Goal: Task Accomplishment & Management: Manage account settings

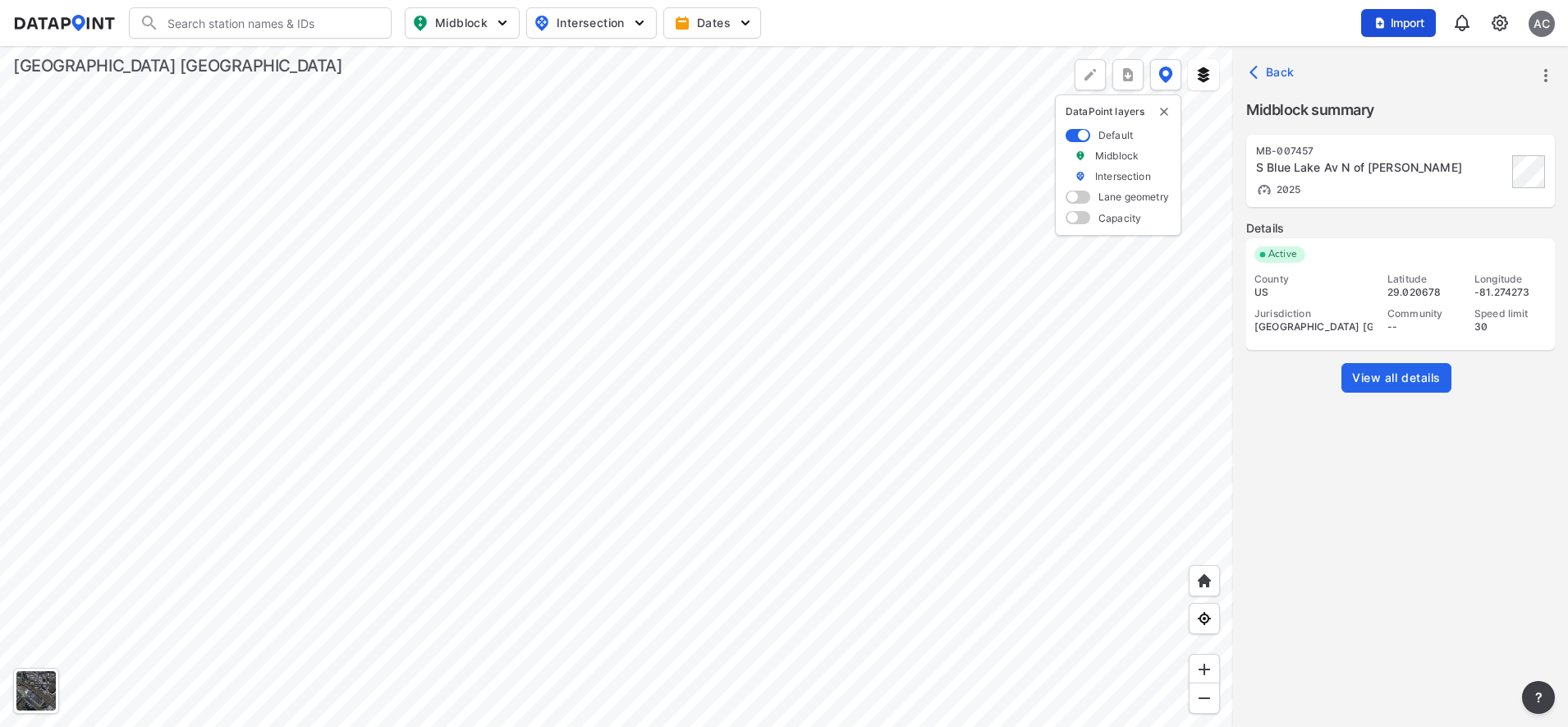
click at [1416, 23] on span "Import" at bounding box center [1398, 23] width 55 height 17
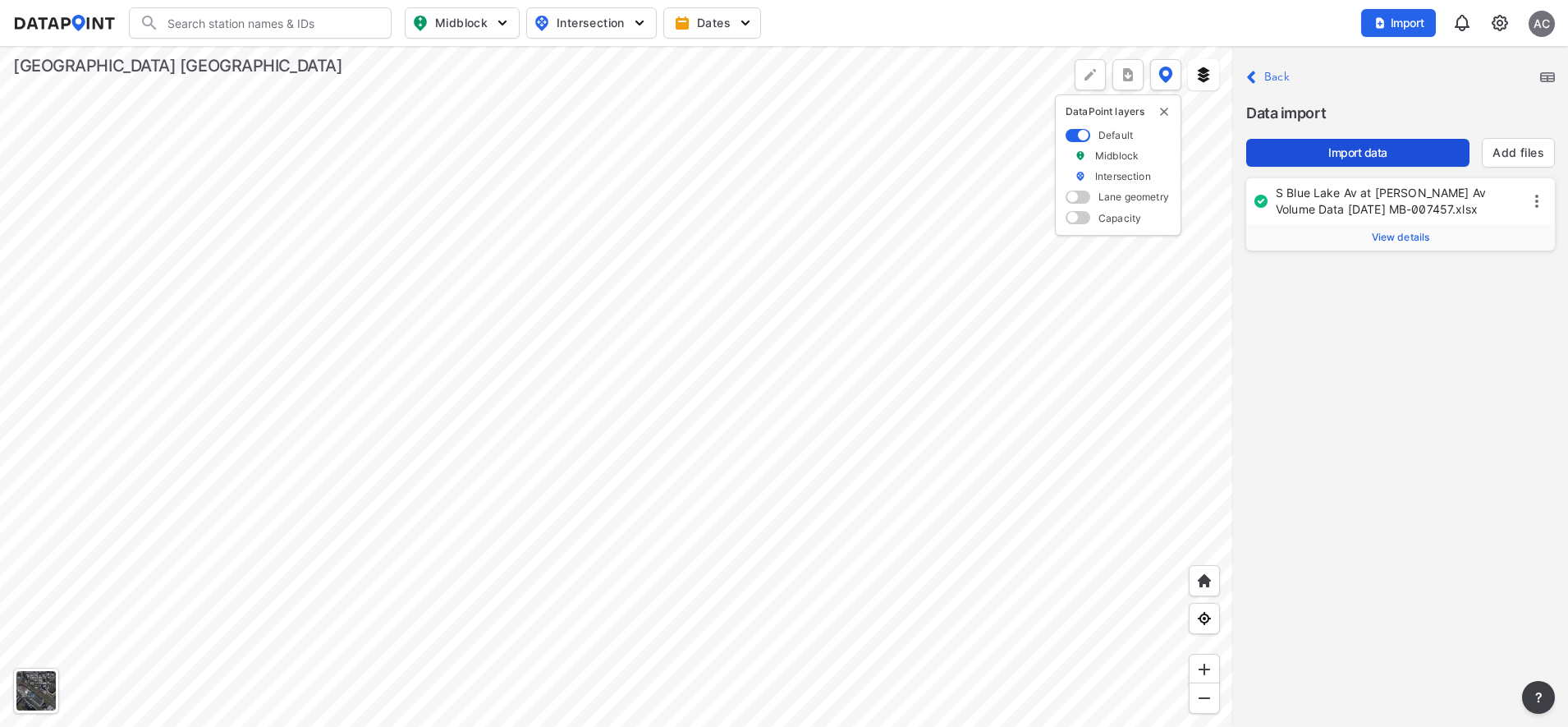
click at [1400, 155] on span "Import data" at bounding box center [1357, 152] width 197 height 17
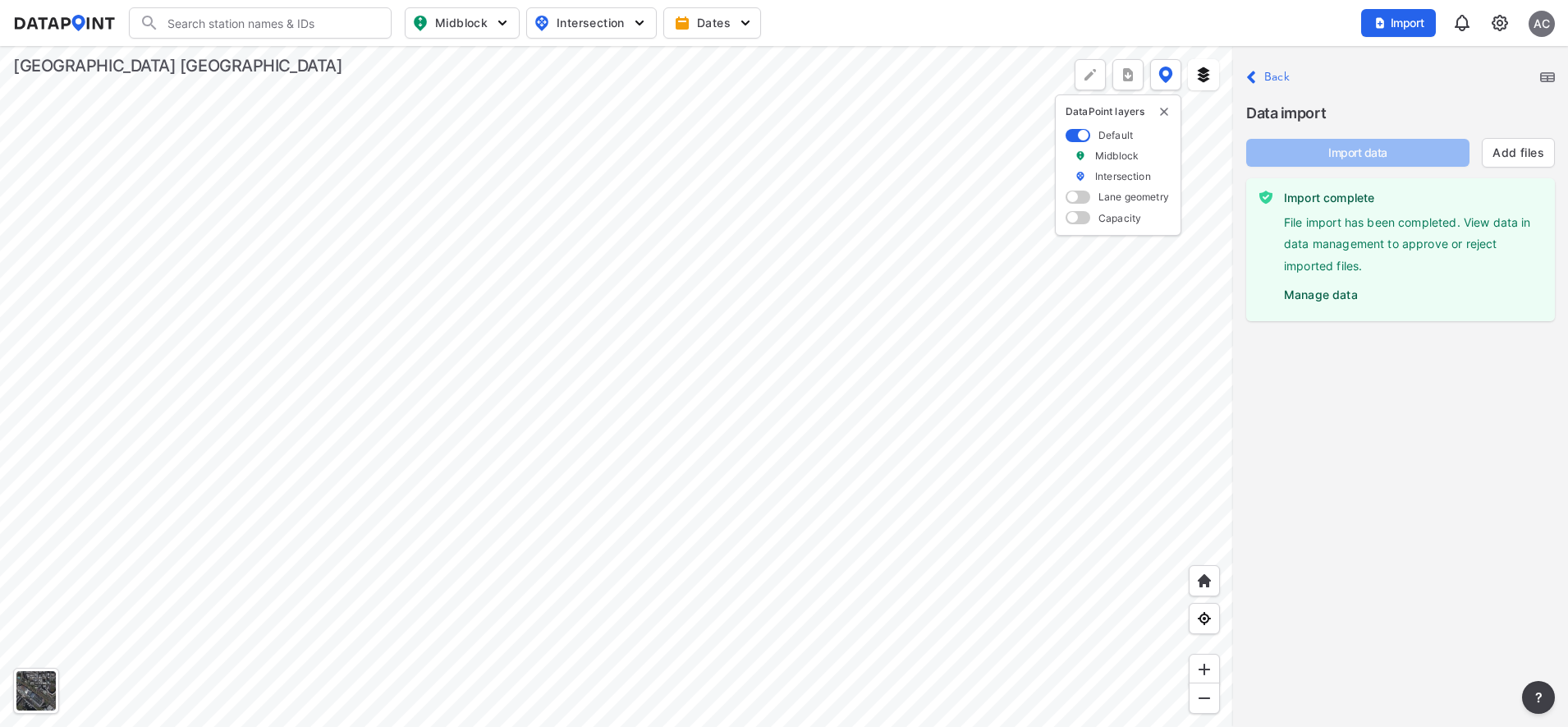
click at [1494, 23] on img at bounding box center [1499, 22] width 19 height 19
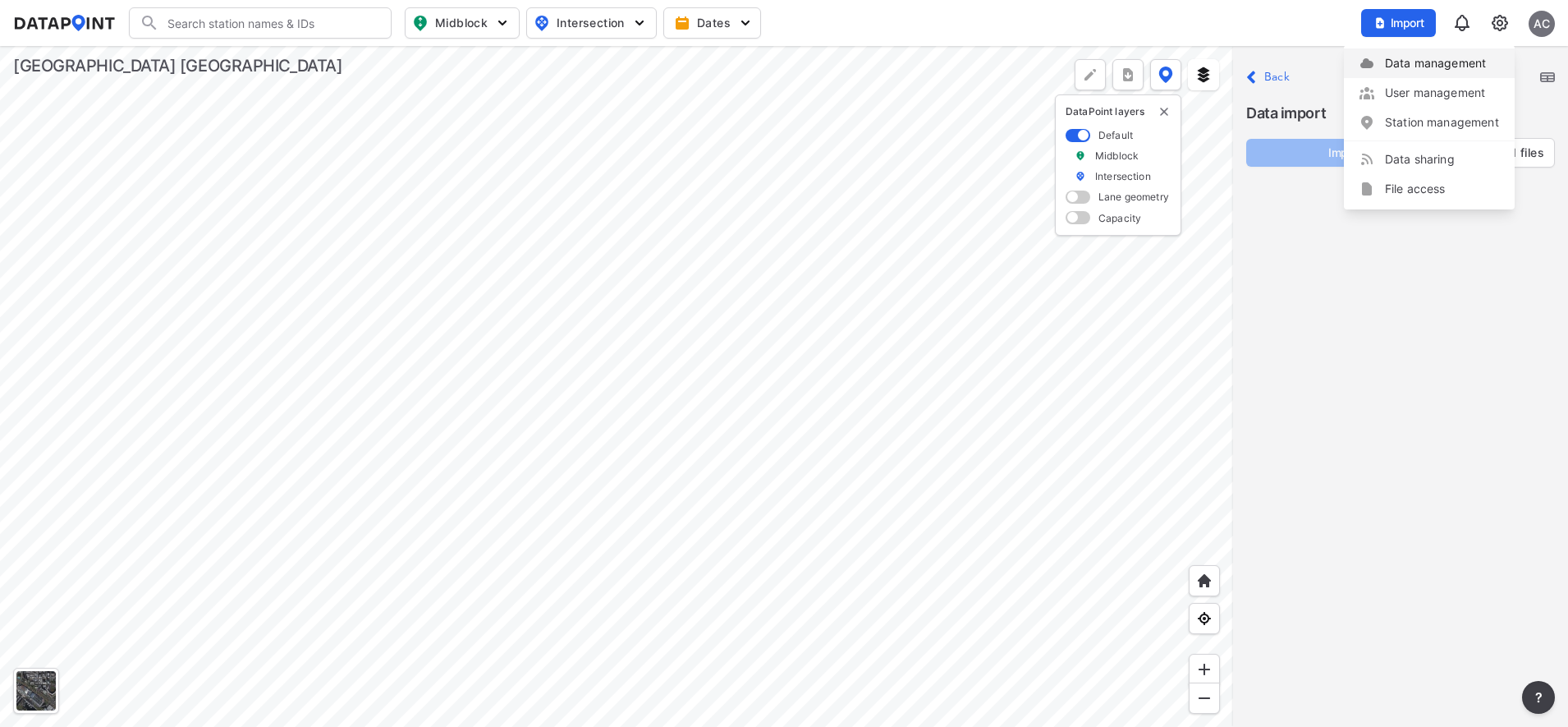
click at [1433, 69] on link "Data management" at bounding box center [1429, 63] width 141 height 17
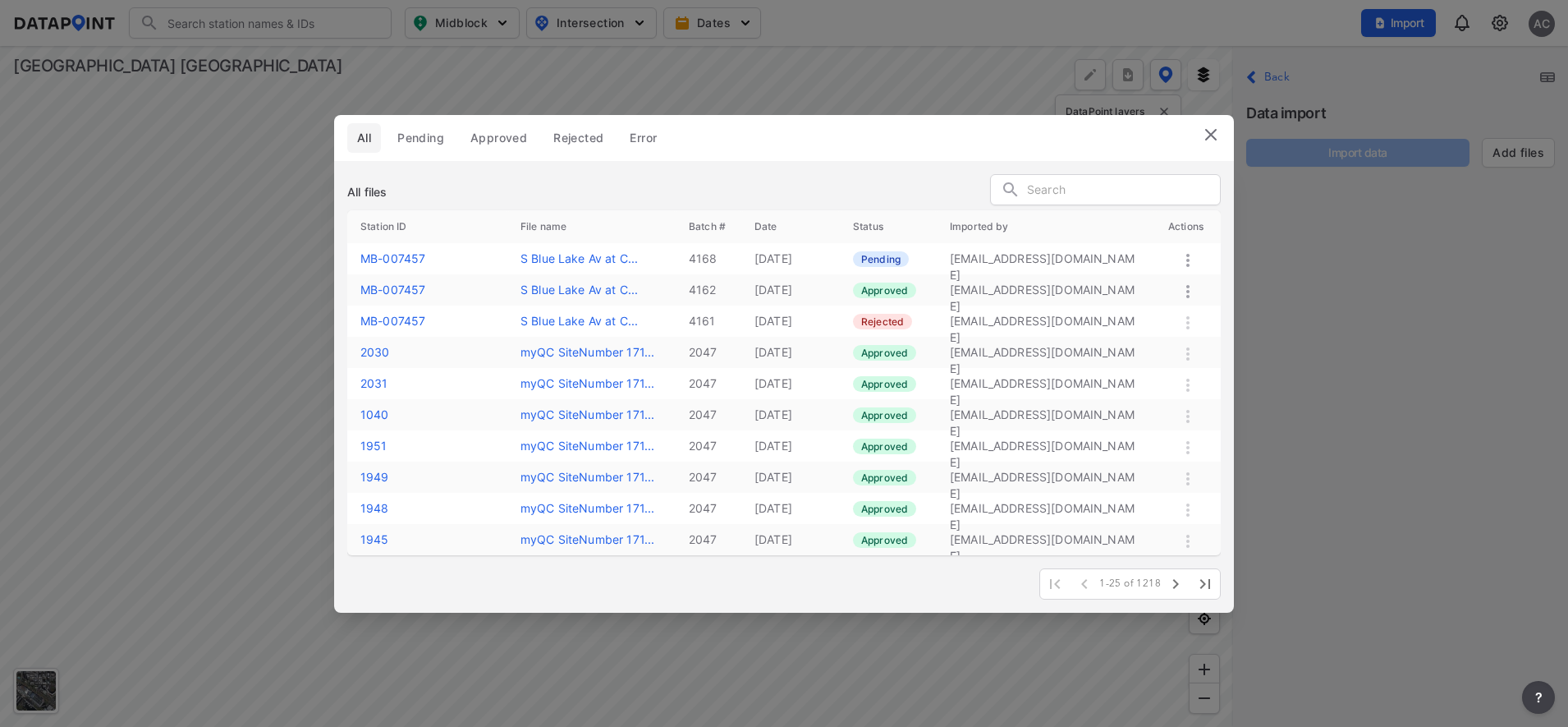
click at [1192, 264] on icon at bounding box center [1187, 260] width 19 height 19
click at [1169, 287] on label "Approve" at bounding box center [1169, 283] width 47 height 17
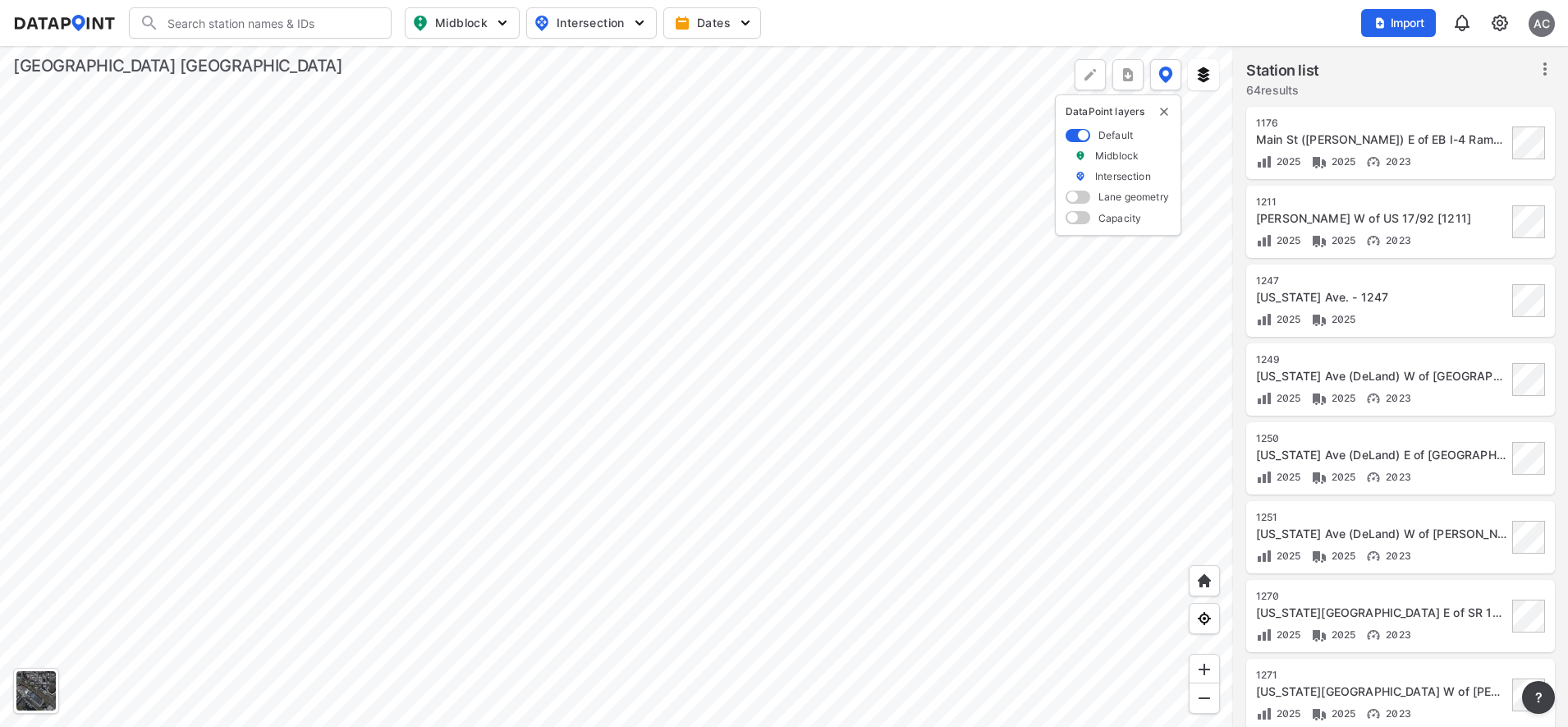
click at [667, 395] on div at bounding box center [617, 386] width 1233 height 681
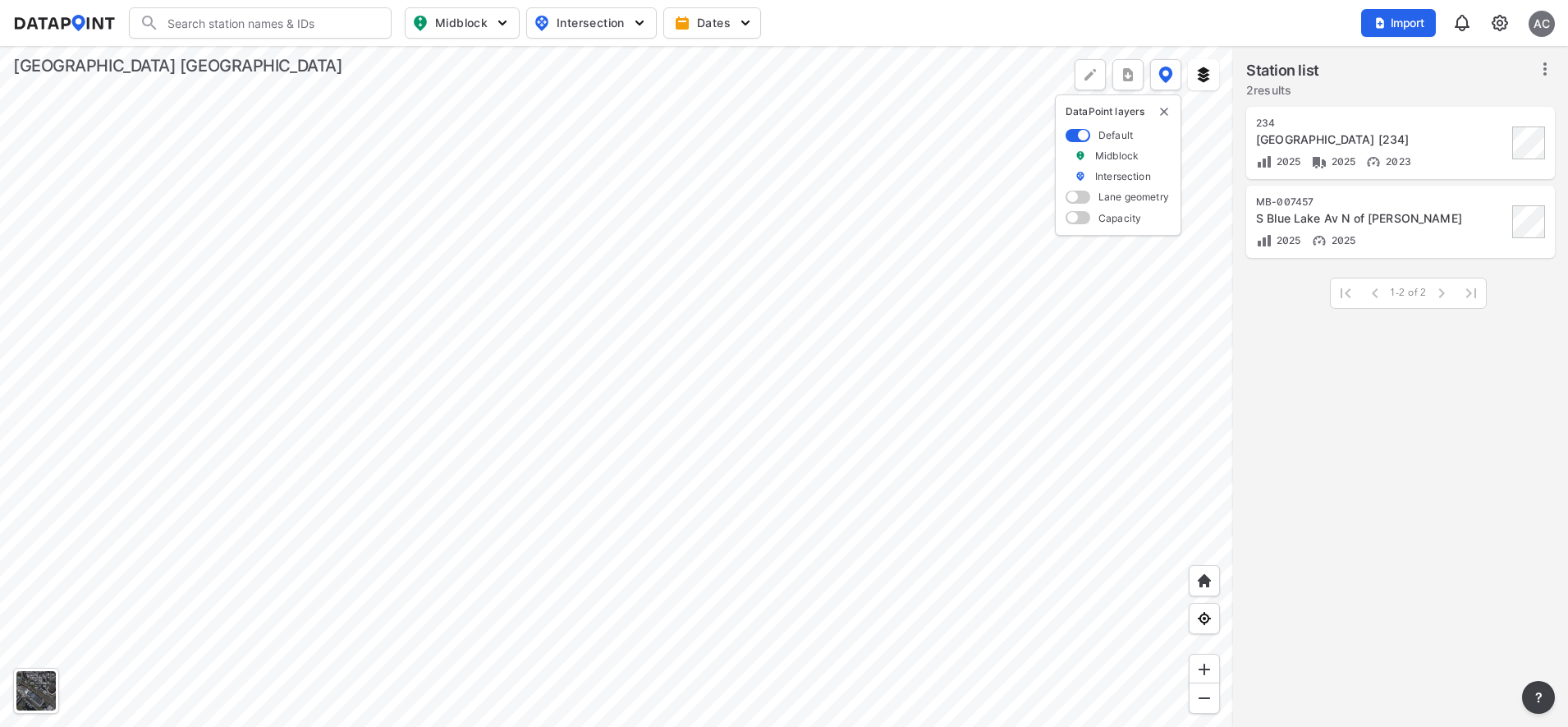
click at [649, 176] on div at bounding box center [617, 386] width 1233 height 681
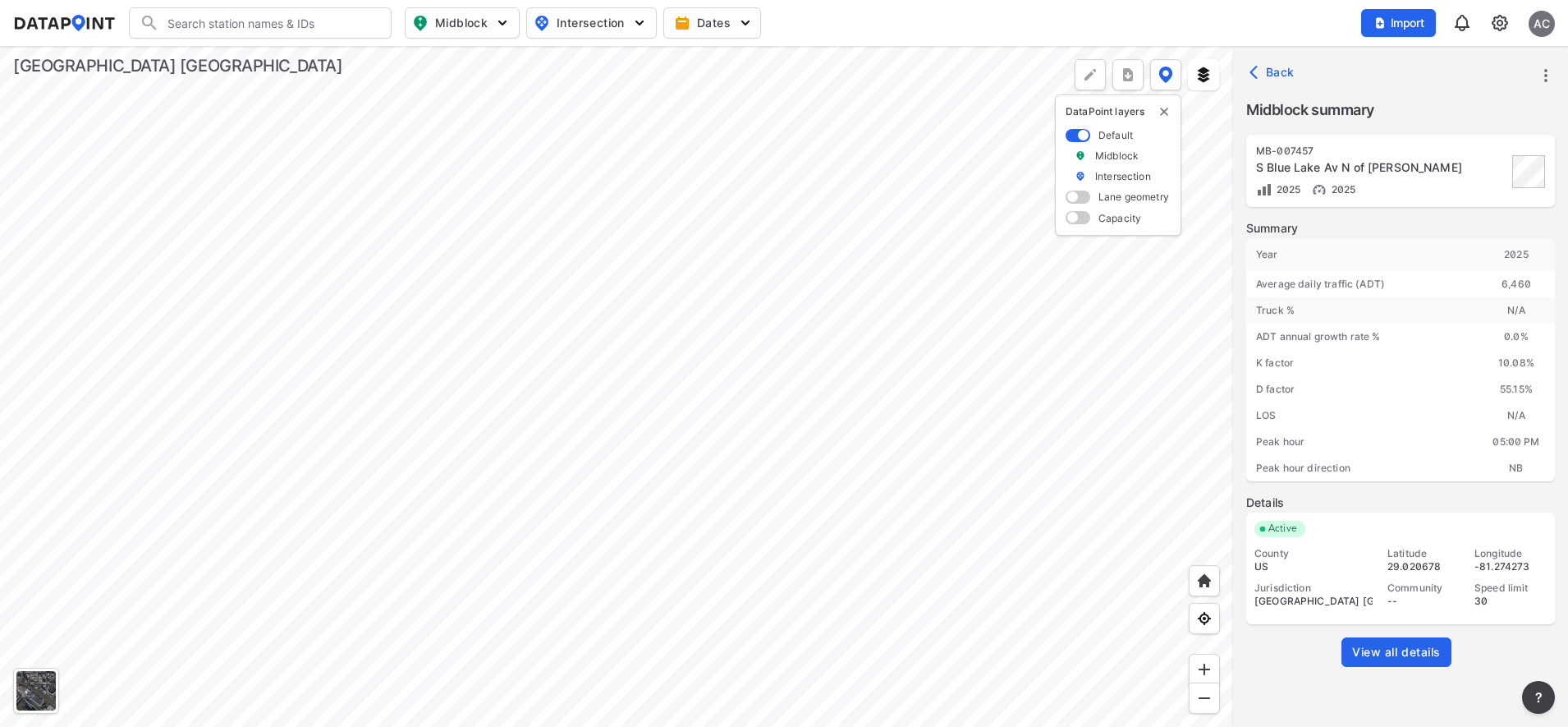
click at [715, 518] on div at bounding box center [617, 386] width 1233 height 681
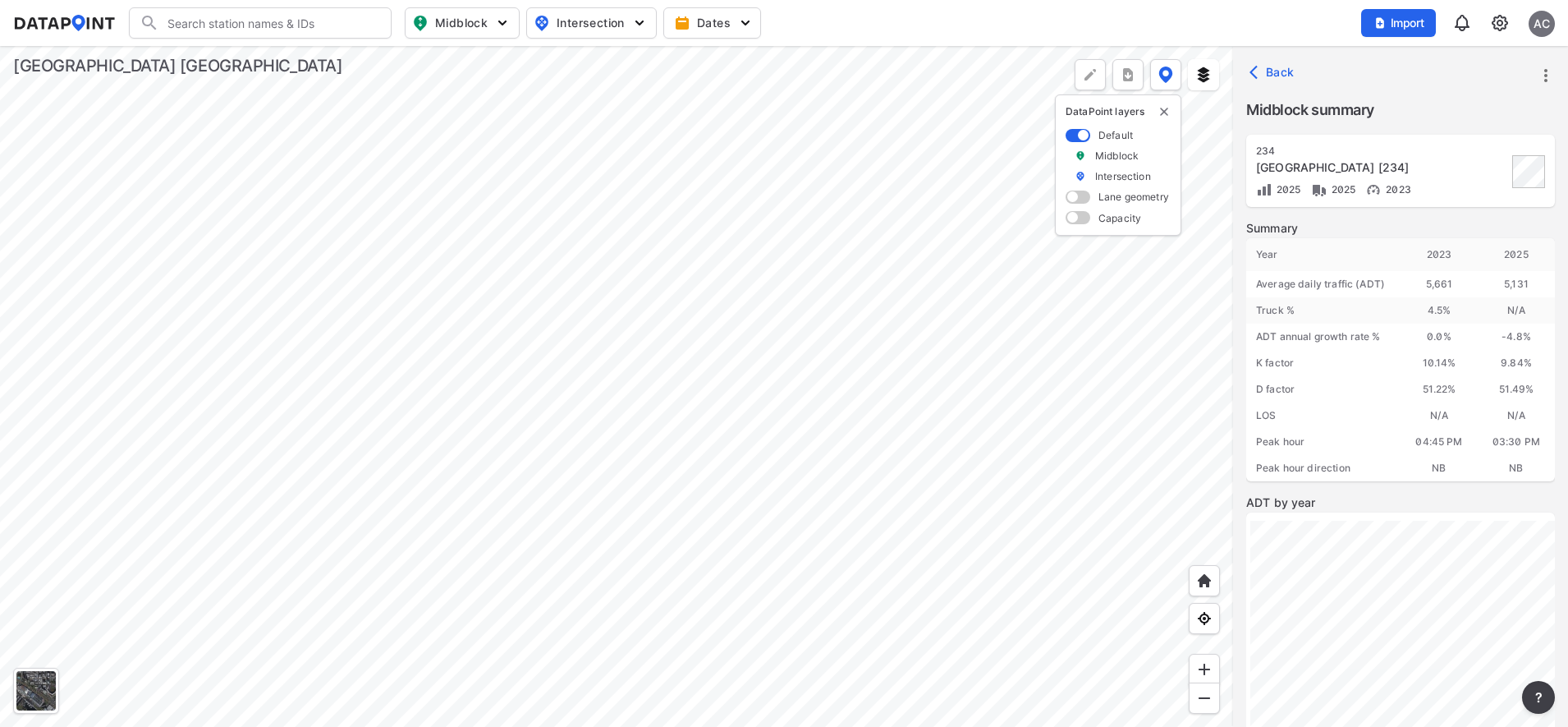
click at [704, 294] on div at bounding box center [617, 386] width 1233 height 681
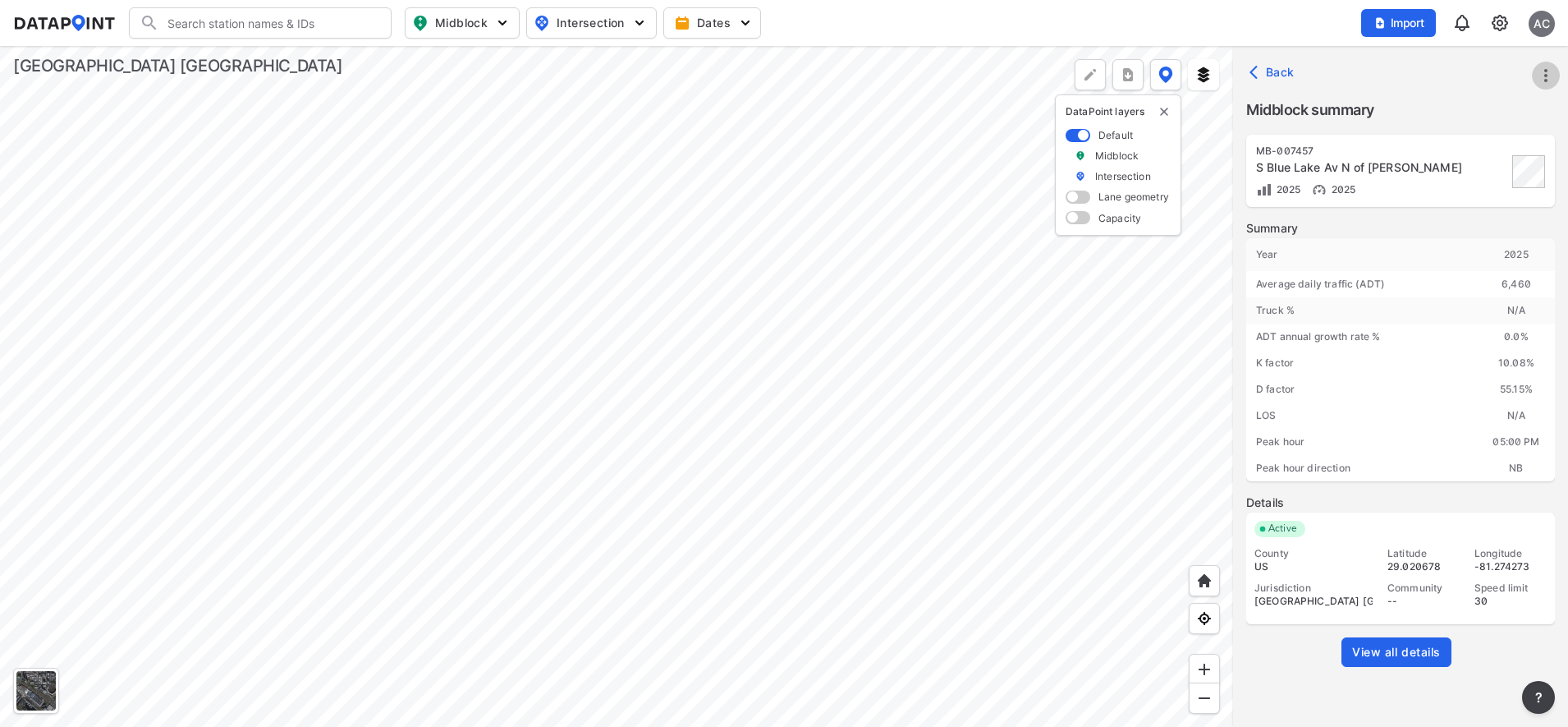
click at [1550, 68] on icon "more" at bounding box center [1545, 75] width 19 height 19
click at [1502, 74] on li "View all details" at bounding box center [1476, 75] width 158 height 29
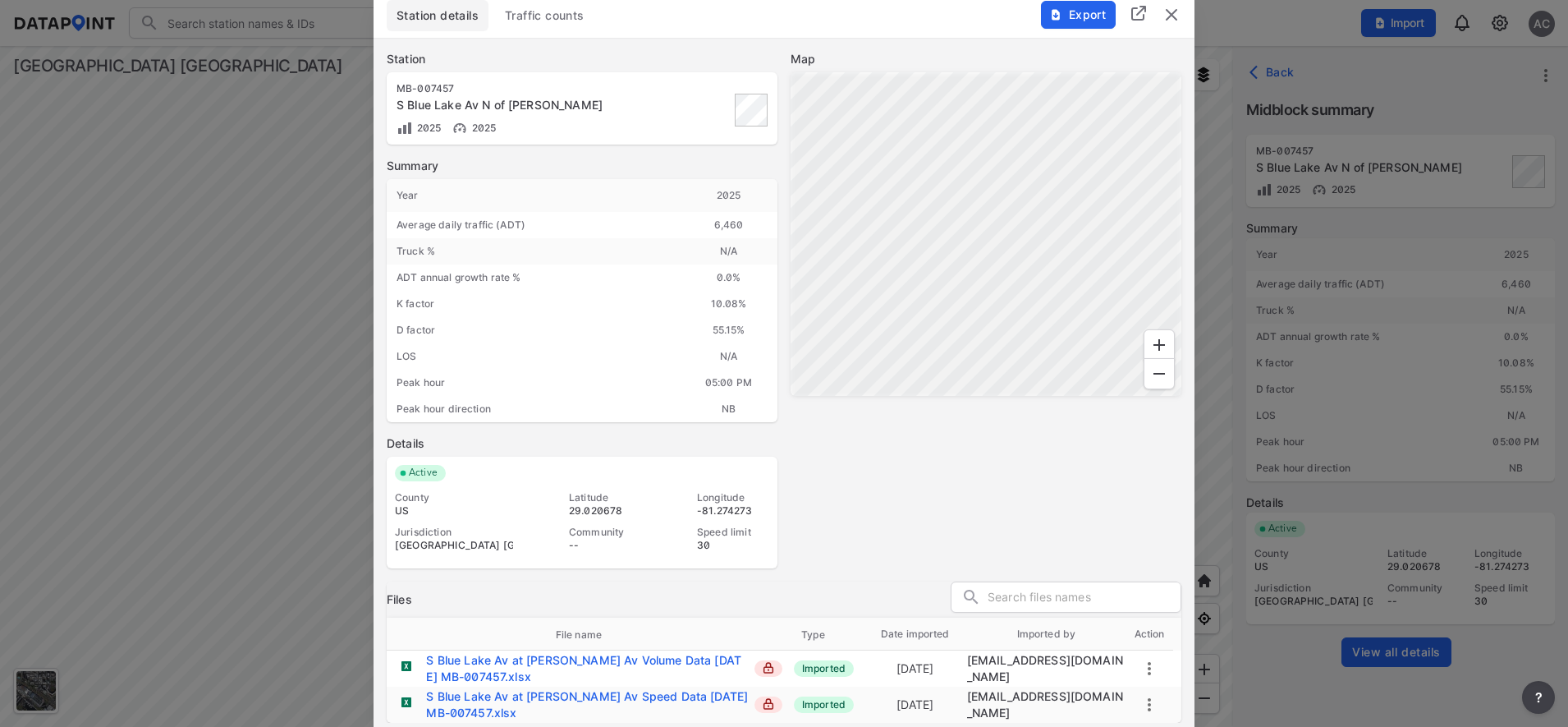
click at [1180, 17] on img "delete" at bounding box center [1171, 14] width 19 height 19
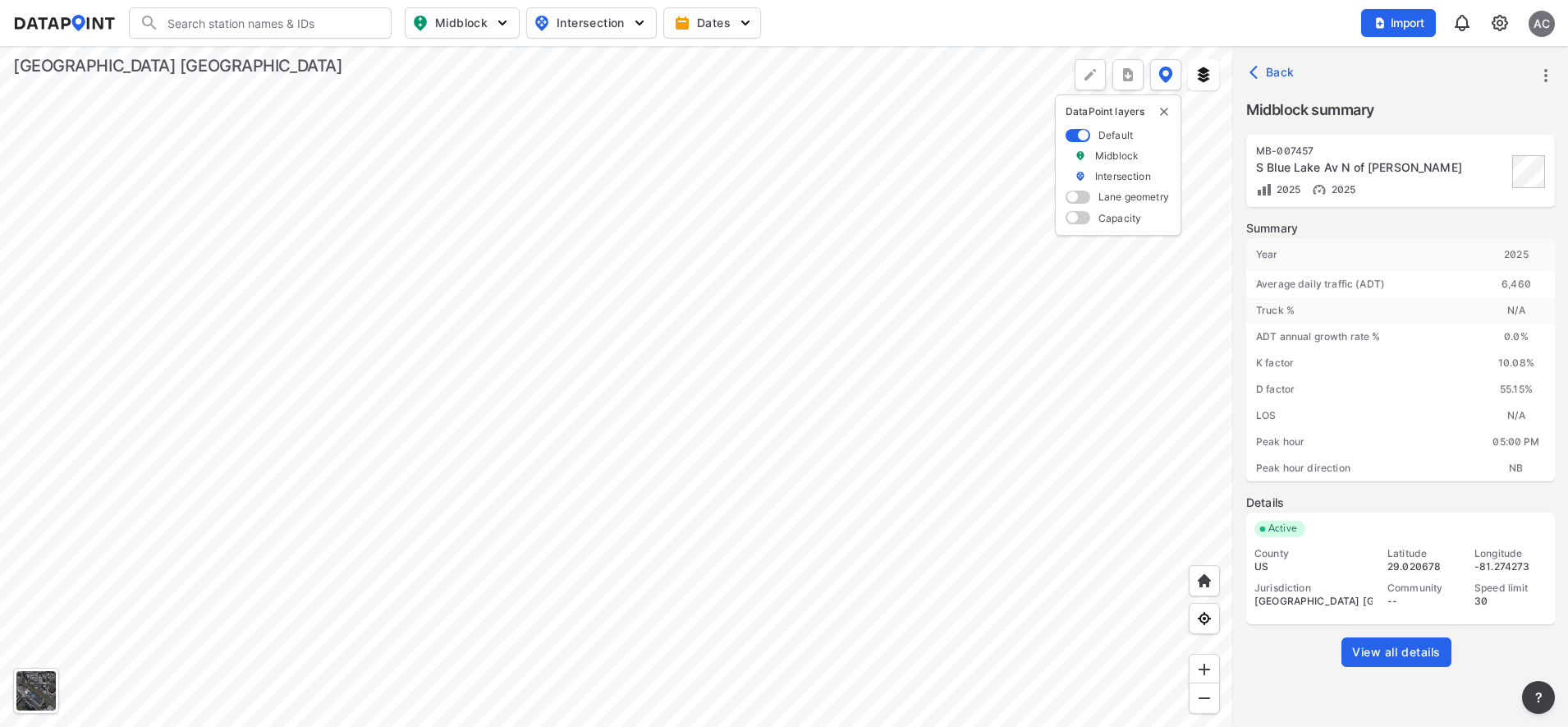
click at [709, 521] on div at bounding box center [617, 386] width 1233 height 681
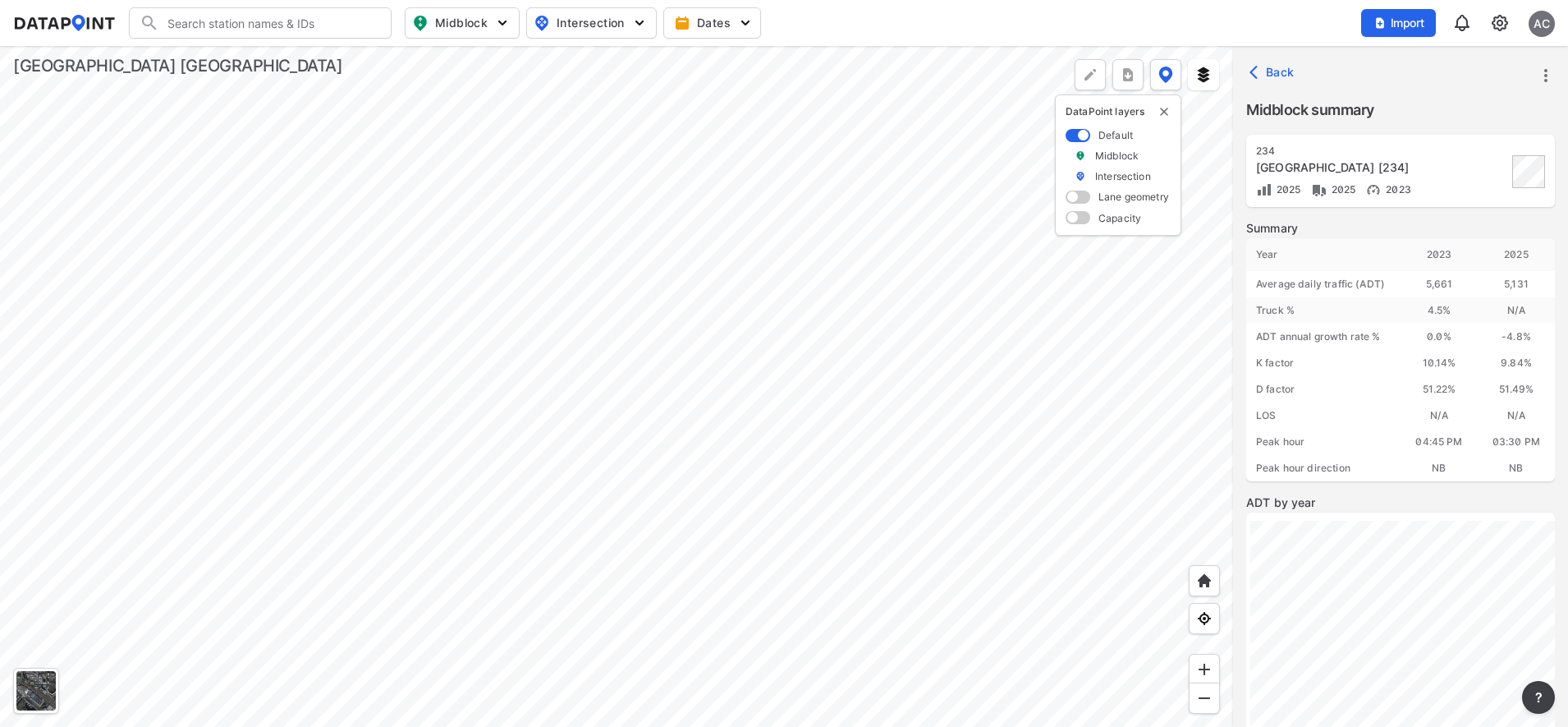
click at [706, 301] on div at bounding box center [617, 386] width 1233 height 681
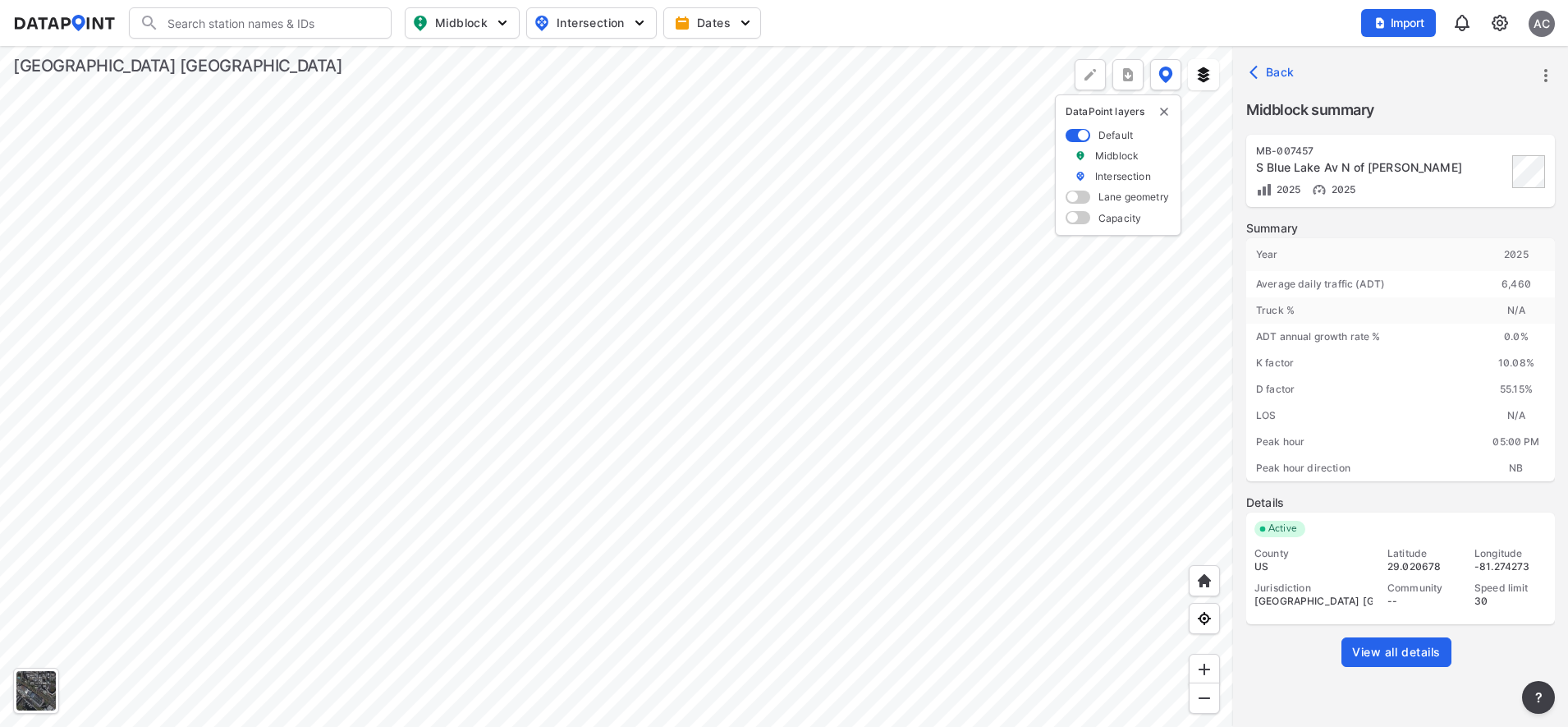
click at [1400, 645] on span "View all details" at bounding box center [1396, 652] width 89 height 17
